Goal: Information Seeking & Learning: Learn about a topic

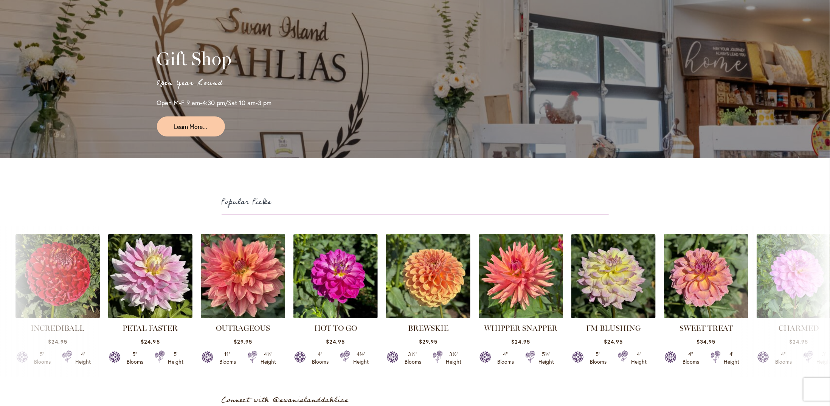
scroll to position [1890, 0]
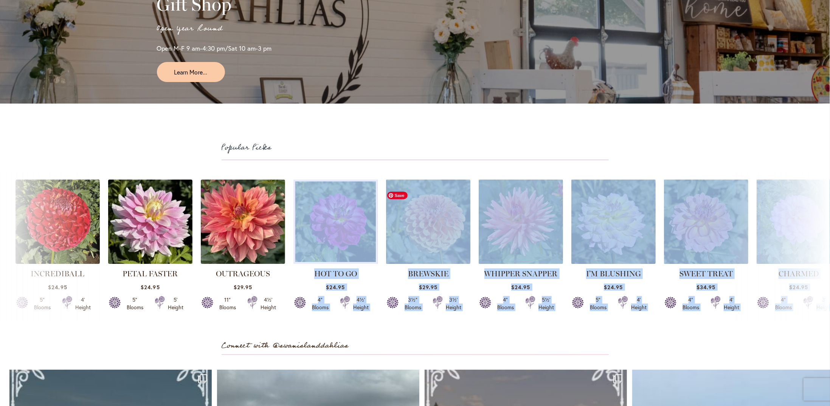
drag, startPoint x: 767, startPoint y: 253, endPoint x: 360, endPoint y: 262, distance: 407.6
click at [365, 262] on div "INCREDIBALL $24.95 5" Blooms 4' Height" at bounding box center [415, 248] width 830 height 147
click at [311, 266] on img at bounding box center [335, 221] width 88 height 88
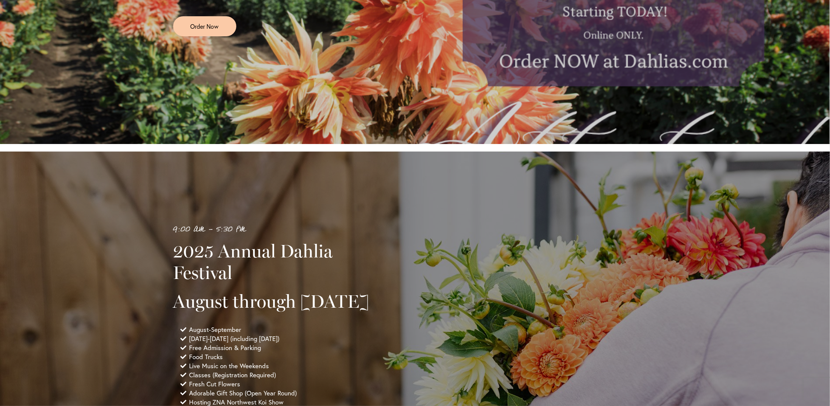
scroll to position [441, 0]
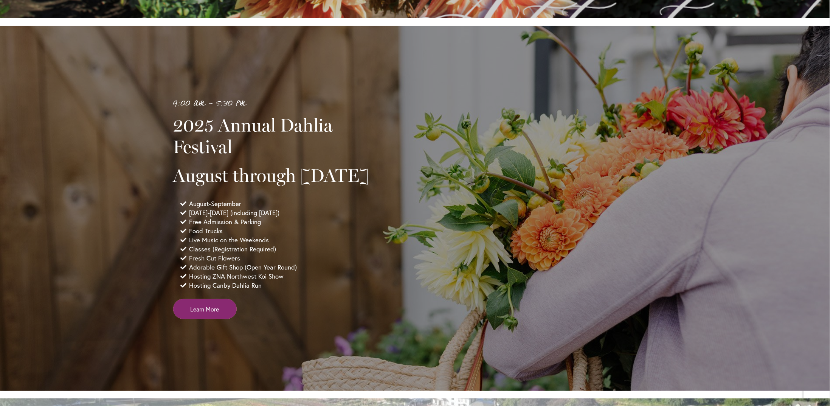
click at [216, 313] on span "Learn More" at bounding box center [205, 309] width 29 height 9
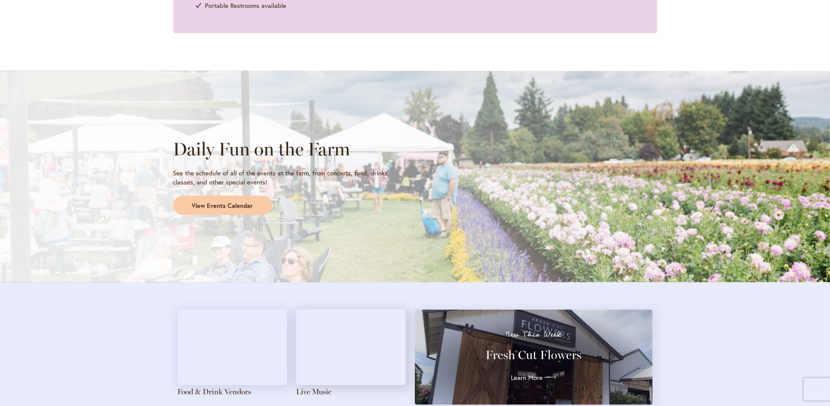
scroll to position [567, 0]
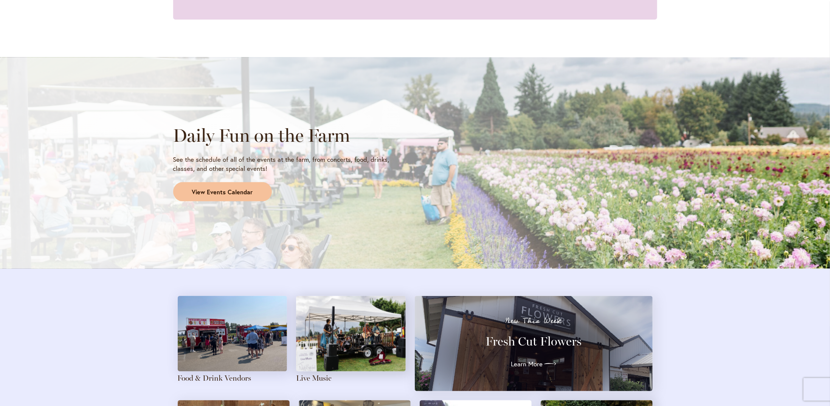
click at [257, 192] on link "View Events Calendar" at bounding box center [222, 192] width 99 height 20
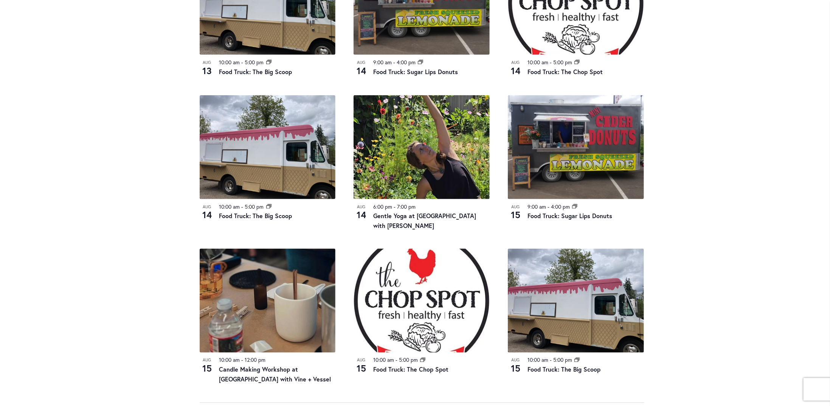
scroll to position [693, 0]
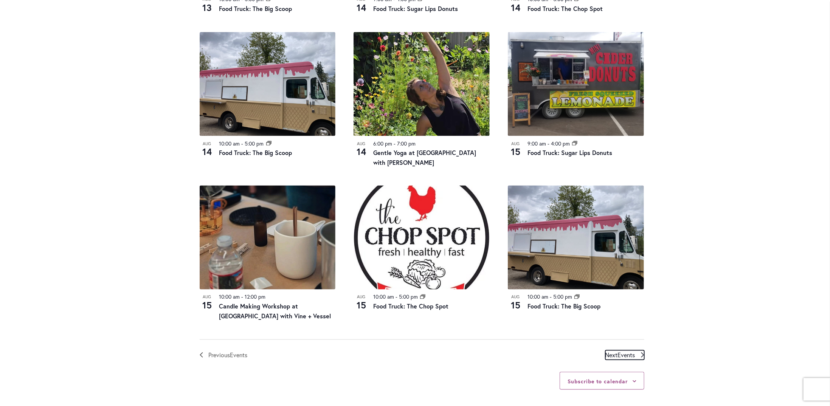
click at [619, 352] on span "Events" at bounding box center [626, 355] width 17 height 8
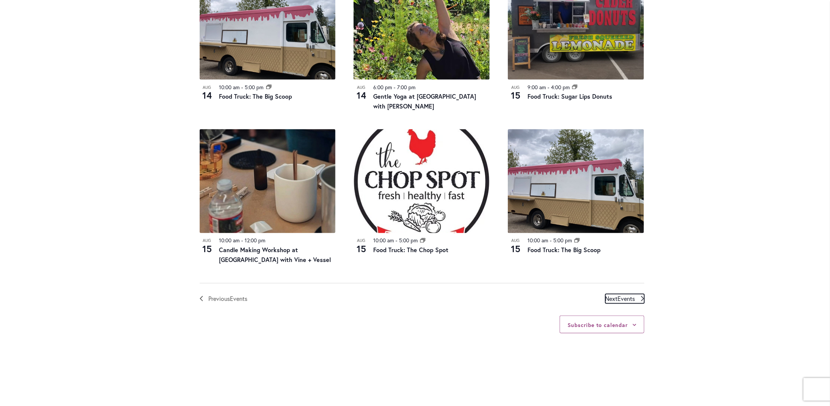
scroll to position [751, 0]
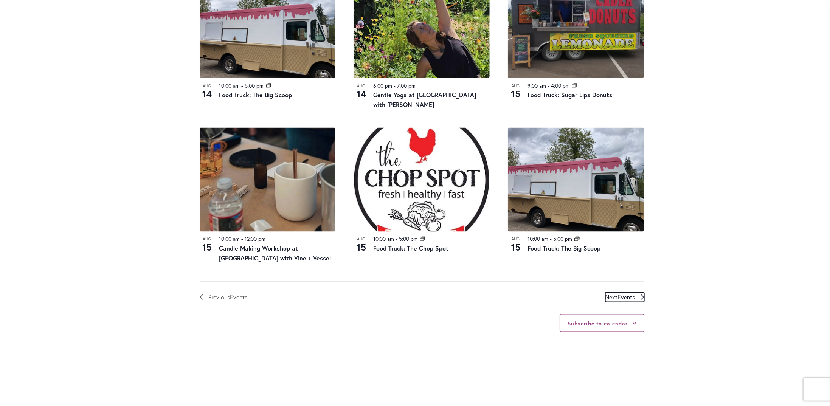
click at [630, 296] on span "Events" at bounding box center [626, 297] width 17 height 8
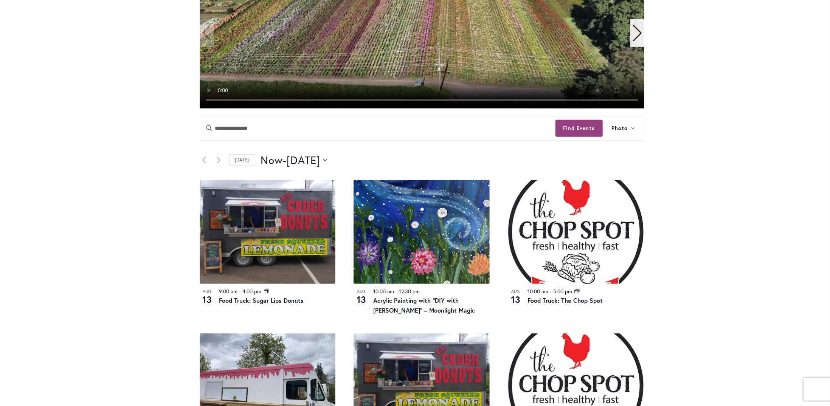
scroll to position [247, 0]
click at [239, 161] on link "[DATE]" at bounding box center [242, 161] width 26 height 12
click at [327, 160] on icon "Click to toggle datepicker" at bounding box center [325, 160] width 4 height 2
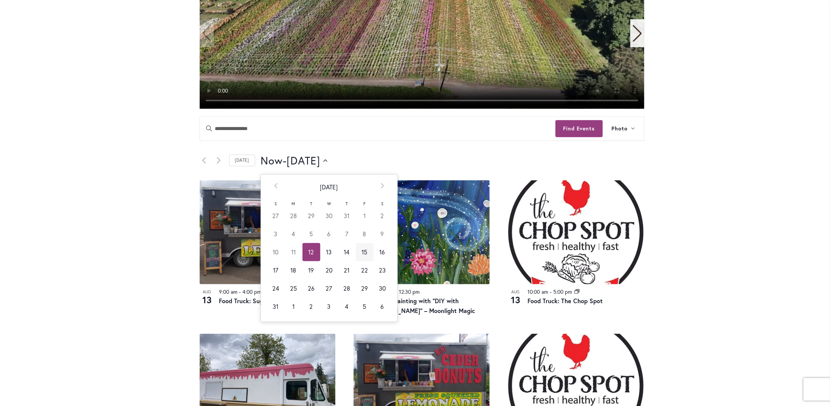
click at [362, 253] on td "15" at bounding box center [365, 252] width 18 height 18
type input "*********"
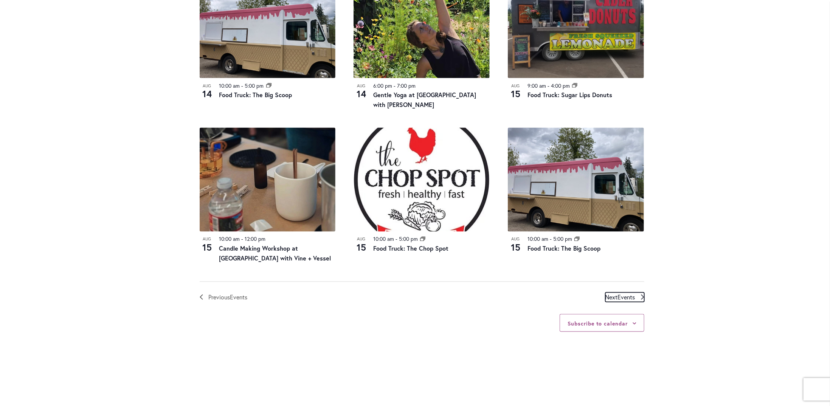
scroll to position [204, 0]
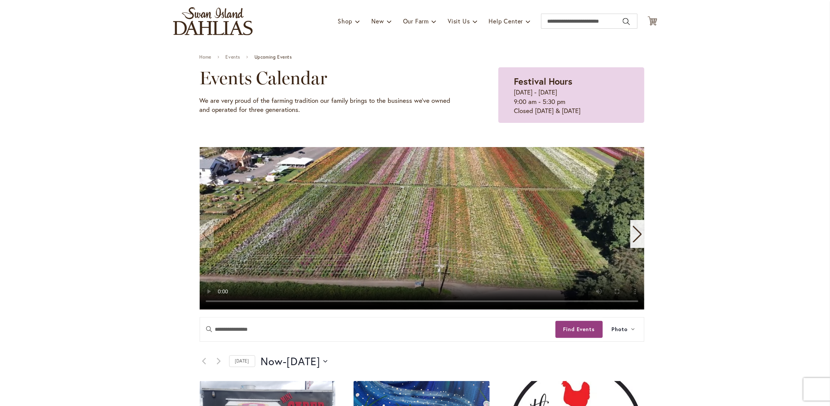
scroll to position [0, 0]
